Goal: Task Accomplishment & Management: Manage account settings

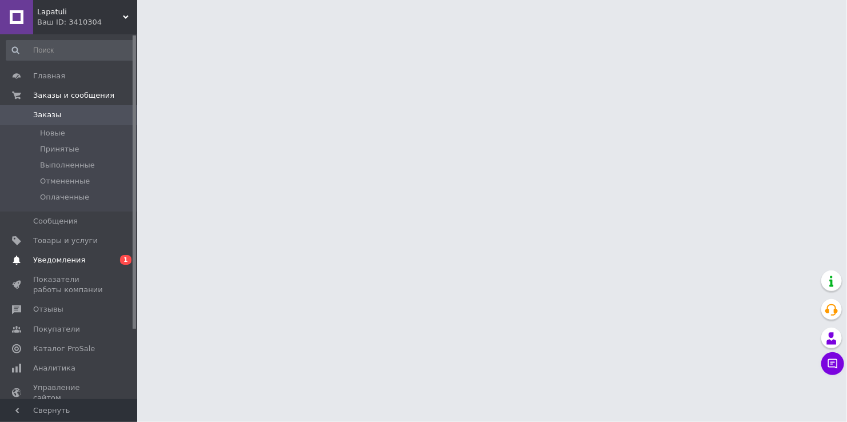
click at [63, 261] on span "Уведомления" at bounding box center [59, 260] width 52 height 10
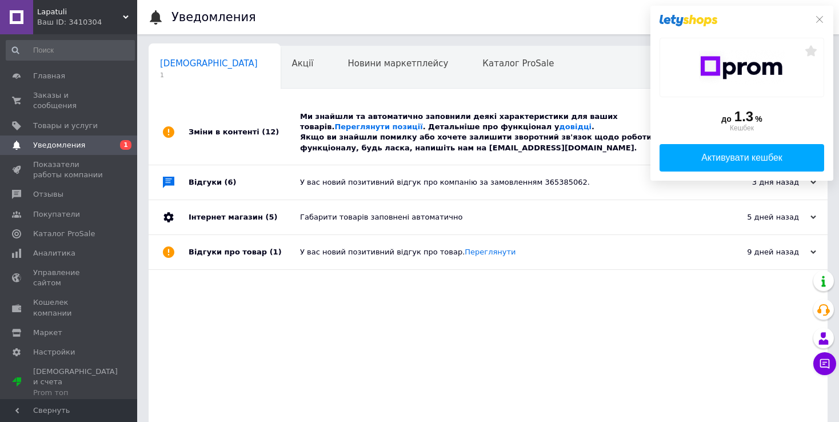
click at [347, 127] on div "Ми знайшли та автоматично заповнили деякі характеристики для ваших товарів. Пер…" at bounding box center [501, 132] width 402 height 42
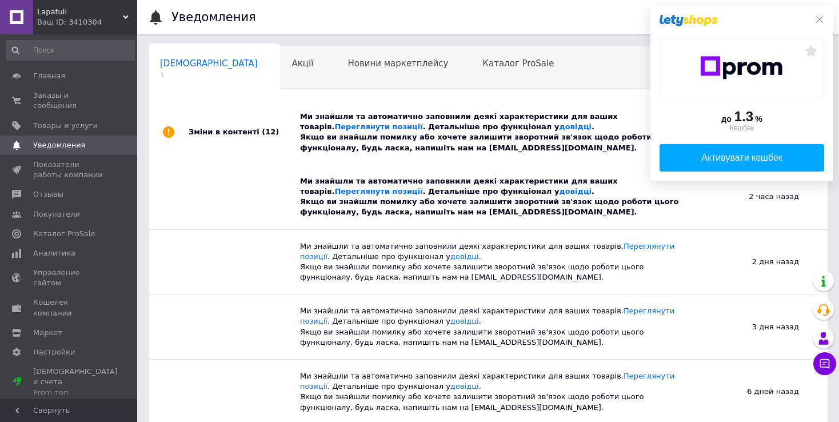
drag, startPoint x: 820, startPoint y: 18, endPoint x: 705, endPoint y: 43, distance: 117.1
click at [818, 19] on icon at bounding box center [819, 19] width 9 height 9
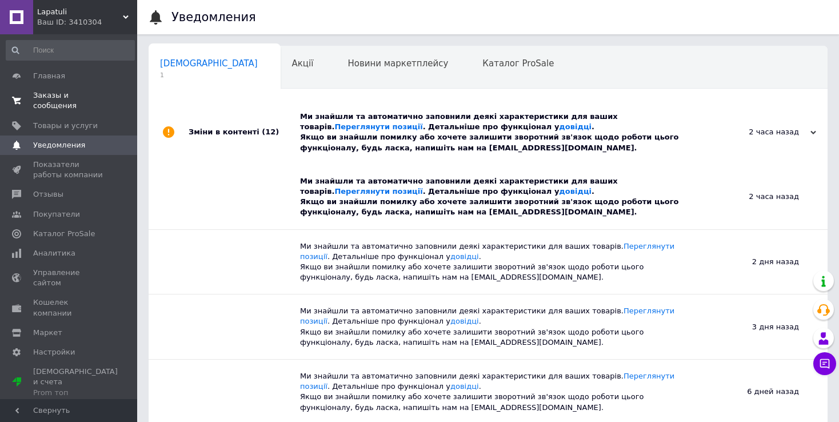
click at [61, 91] on span "Заказы и сообщения" at bounding box center [69, 100] width 73 height 21
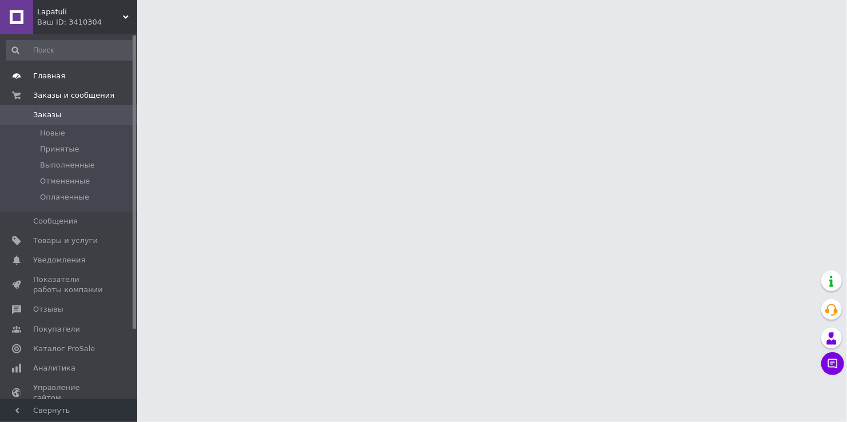
click at [38, 71] on span "Главная" at bounding box center [49, 76] width 32 height 10
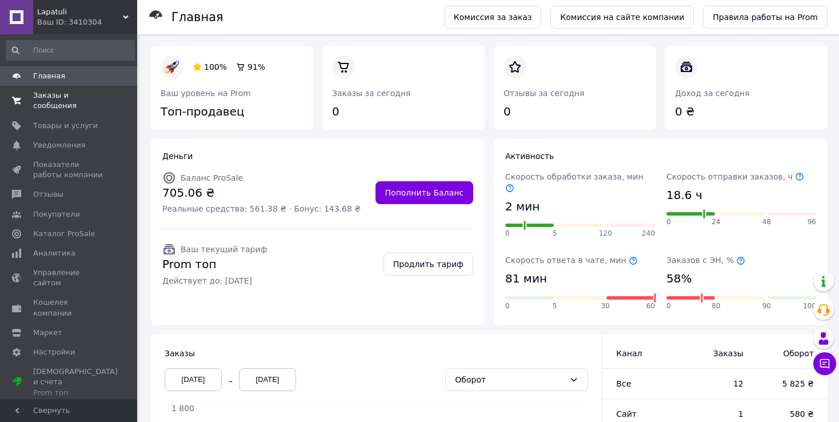
click at [60, 98] on span "Заказы и сообщения" at bounding box center [69, 100] width 73 height 21
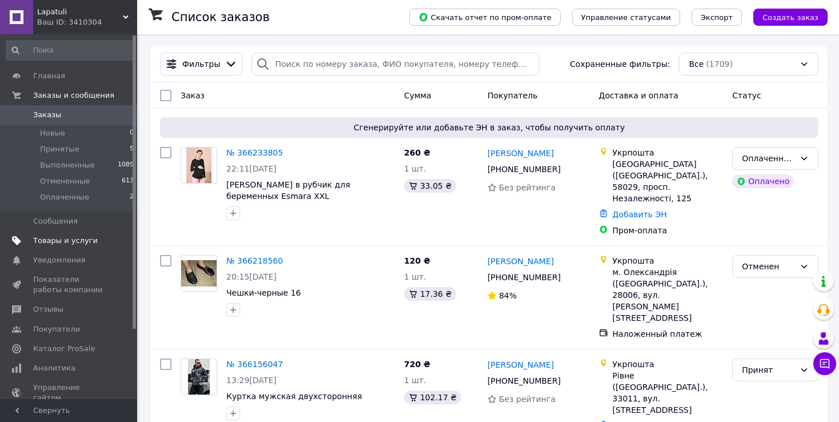
click at [57, 244] on span "Товары и услуги" at bounding box center [65, 240] width 65 height 10
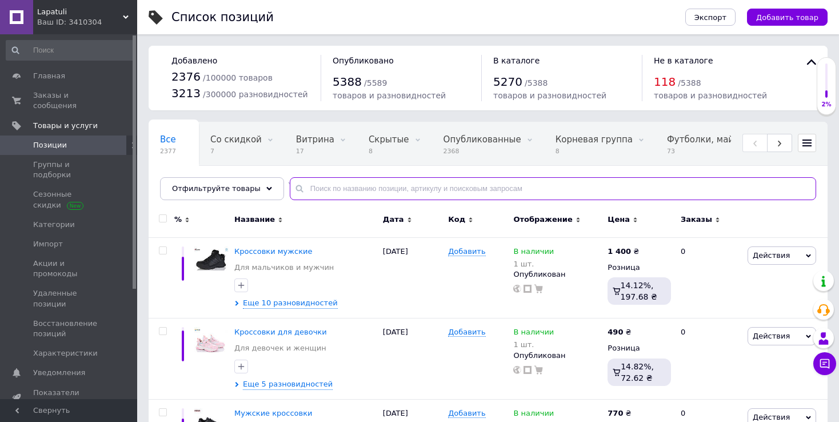
click at [359, 191] on input "text" at bounding box center [553, 188] width 526 height 23
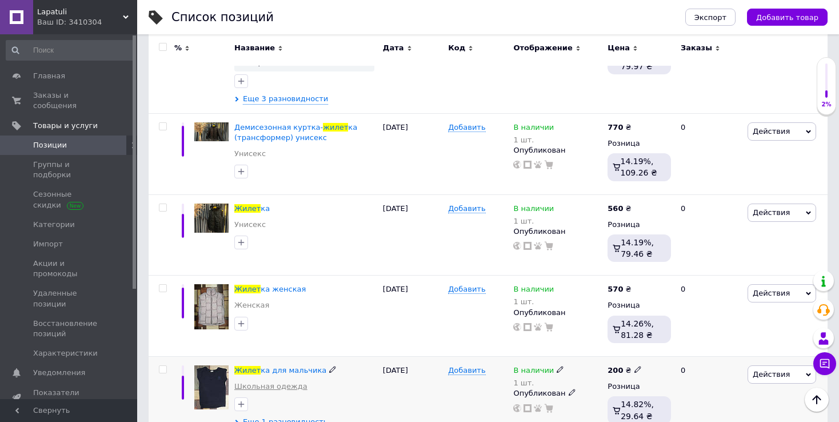
scroll to position [1314, 0]
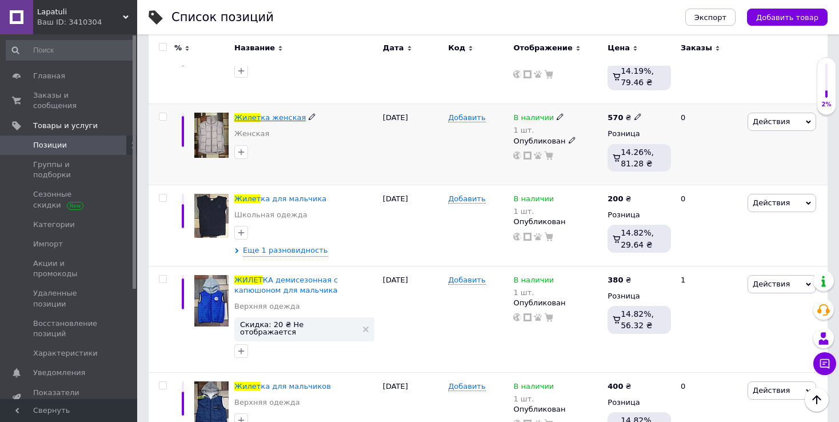
type input "жилет"
click at [277, 113] on span "ка женская" at bounding box center [282, 117] width 45 height 9
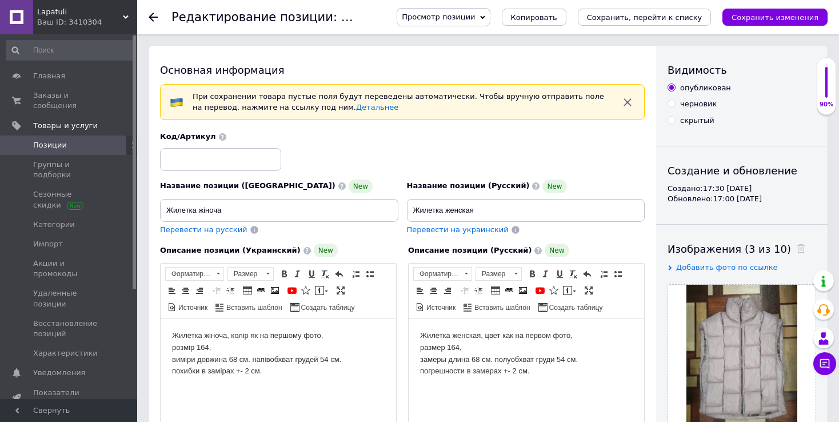
scroll to position [286, 0]
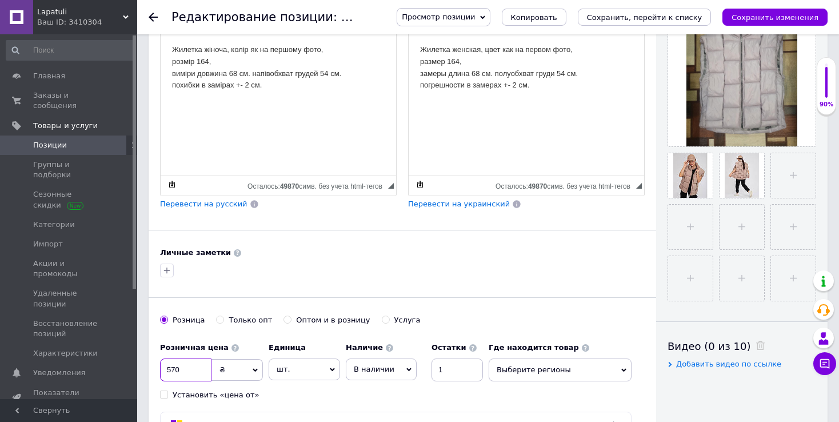
click at [170, 364] on input "570" at bounding box center [185, 369] width 51 height 23
type input "580"
click at [790, 18] on icon "Сохранить изменения" at bounding box center [774, 17] width 87 height 9
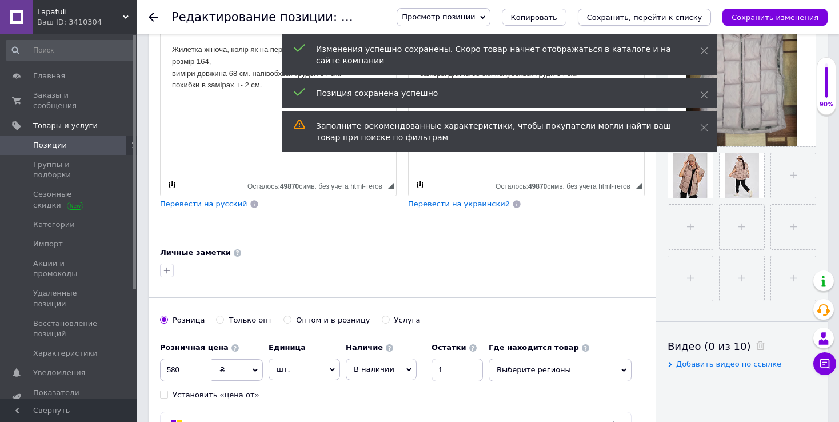
click at [683, 20] on icon "Сохранить, перейти к списку" at bounding box center [644, 17] width 115 height 9
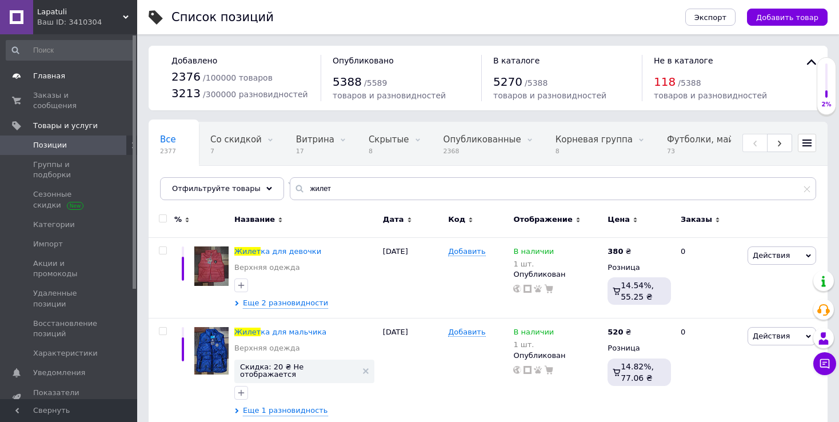
click at [53, 74] on span "Главная" at bounding box center [49, 76] width 32 height 10
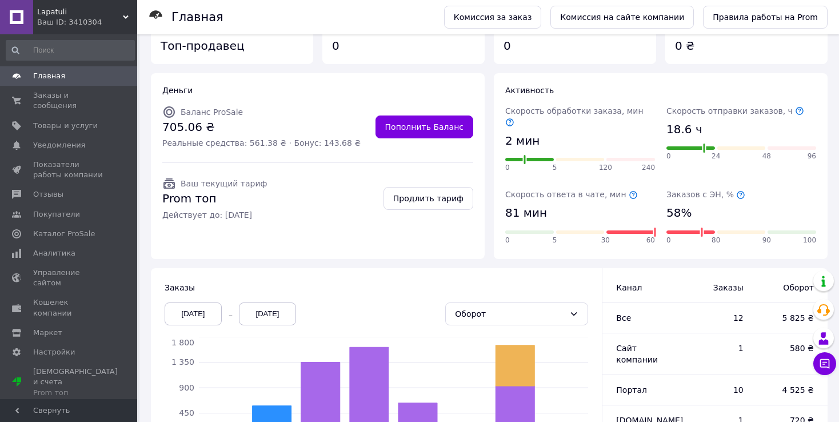
scroll to position [114, 0]
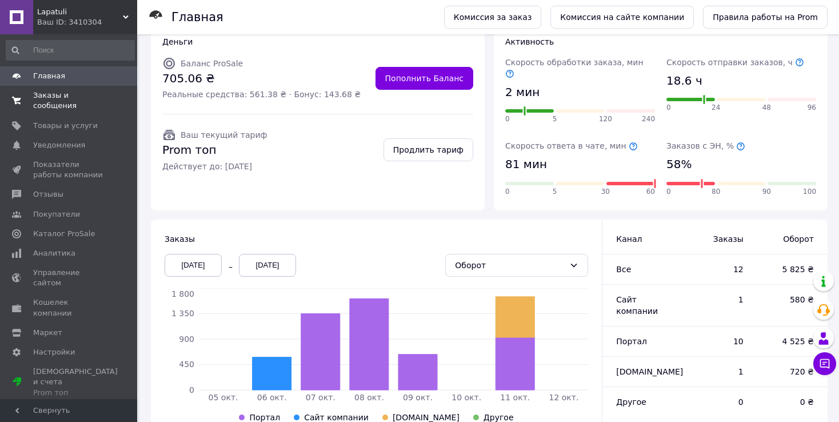
click at [52, 96] on span "Заказы и сообщения" at bounding box center [69, 100] width 73 height 21
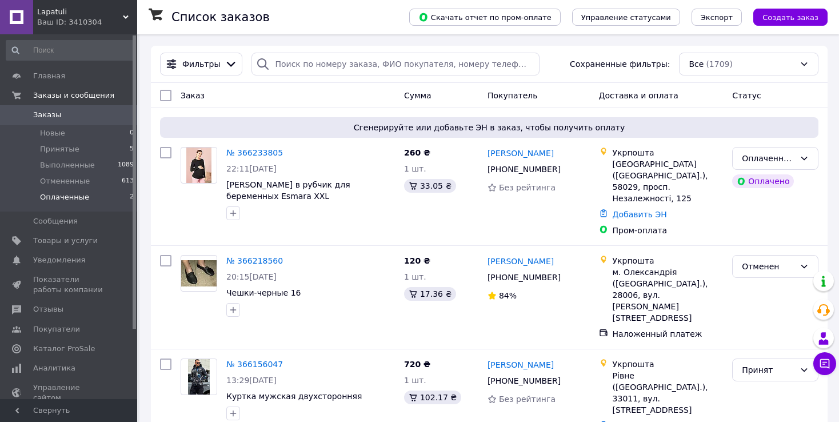
click at [55, 200] on span "Оплаченные" at bounding box center [64, 197] width 49 height 10
